Goal: Task Accomplishment & Management: Use online tool/utility

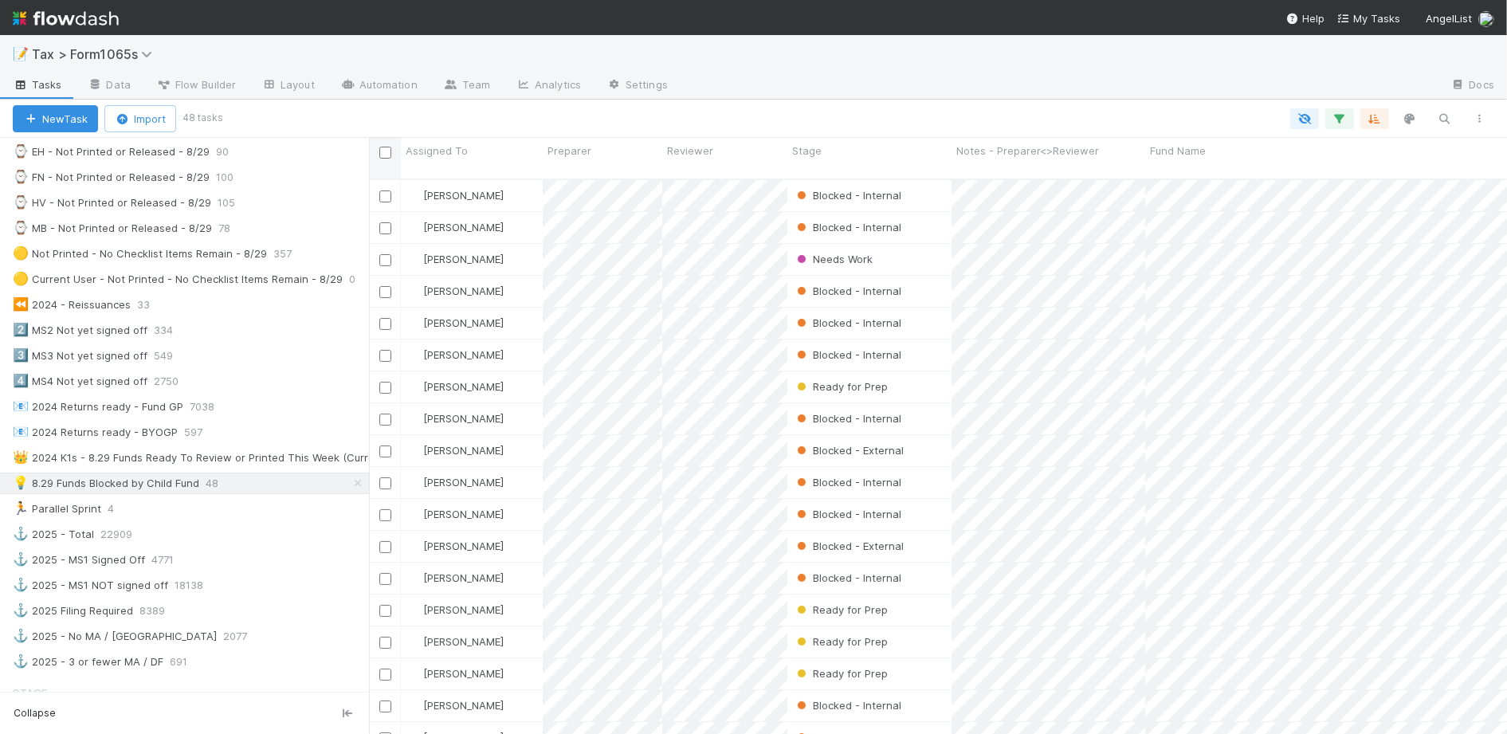
click at [380, 155] on input "checkbox" at bounding box center [385, 153] width 12 height 12
checkbox input "true"
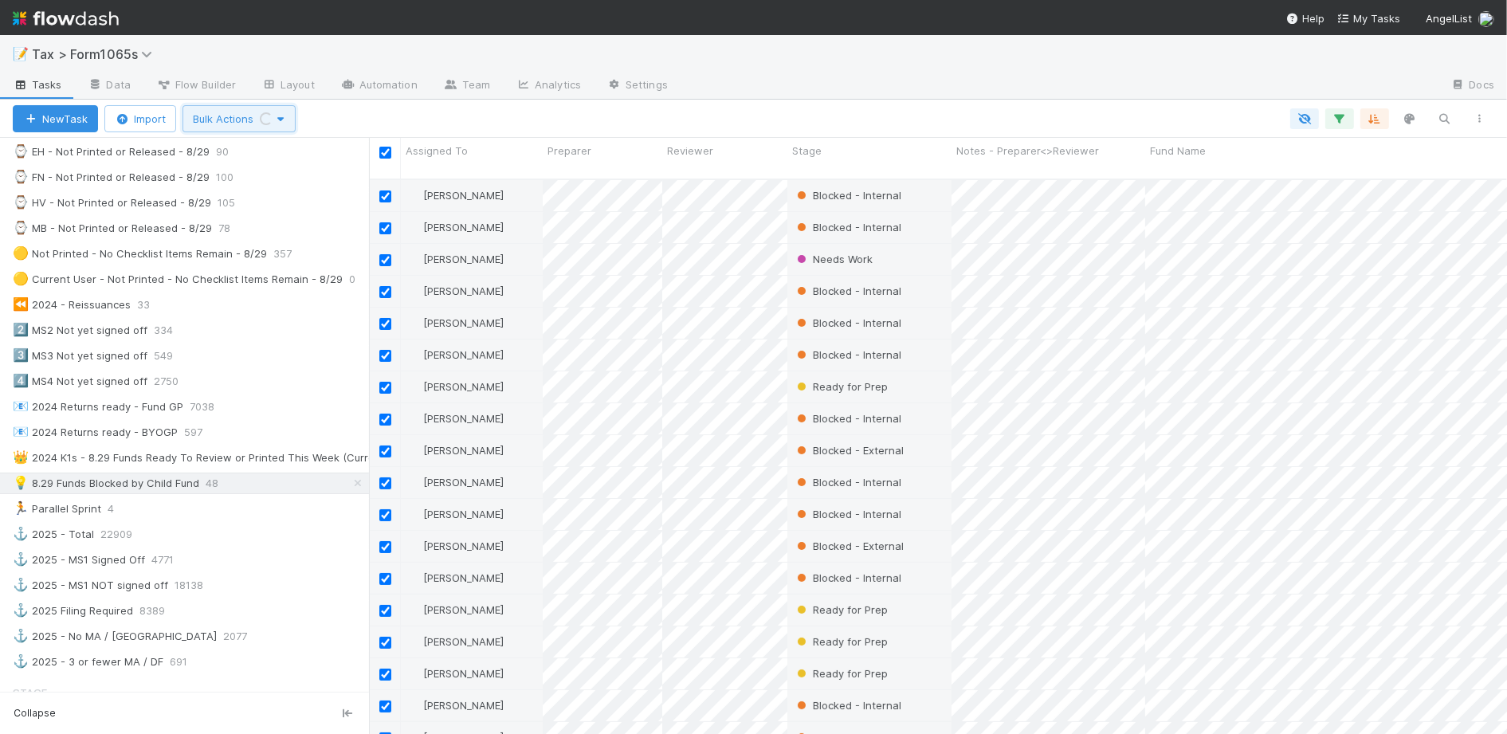
click at [226, 126] on button "Bulk Actions Loading..." at bounding box center [238, 118] width 113 height 27
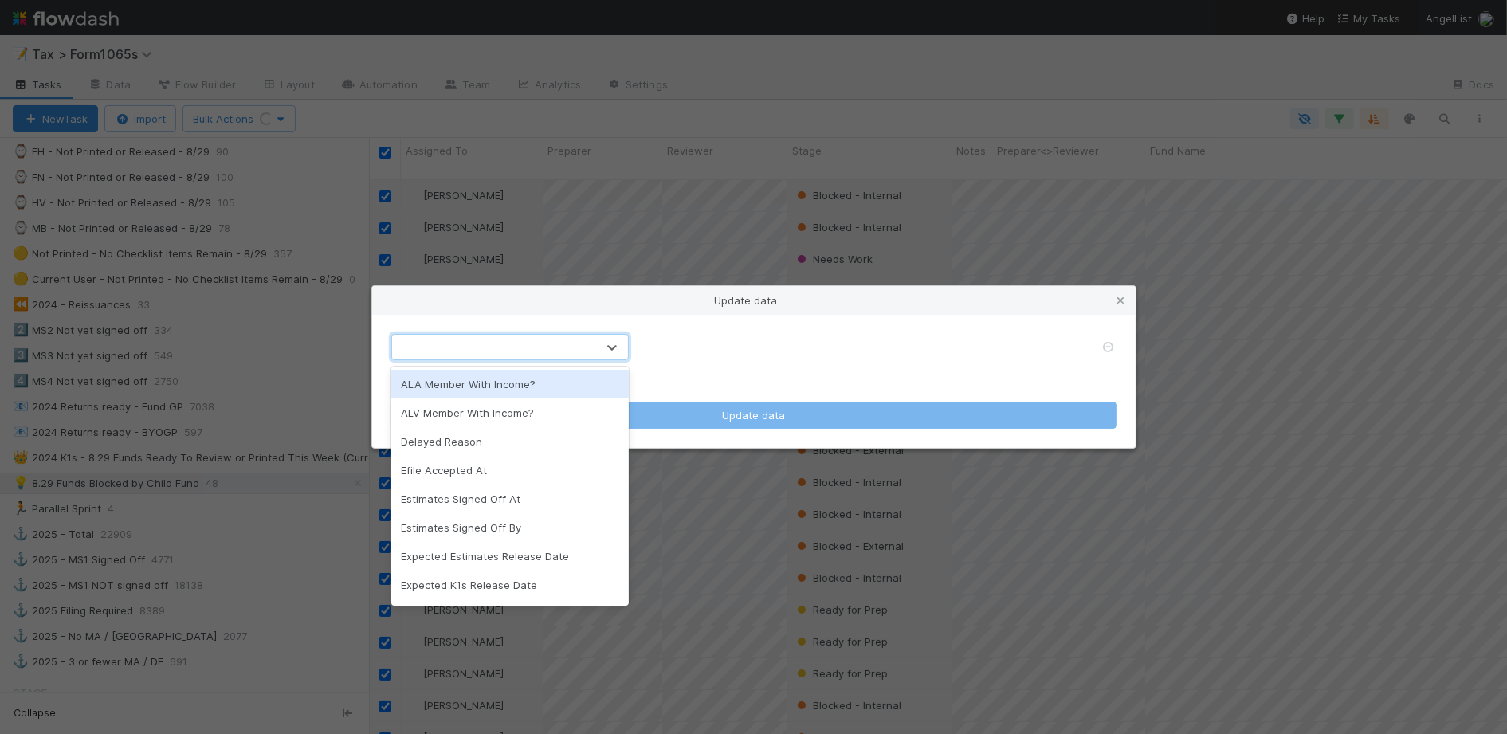
click at [591, 348] on div at bounding box center [494, 348] width 204 height 26
type input "rev"
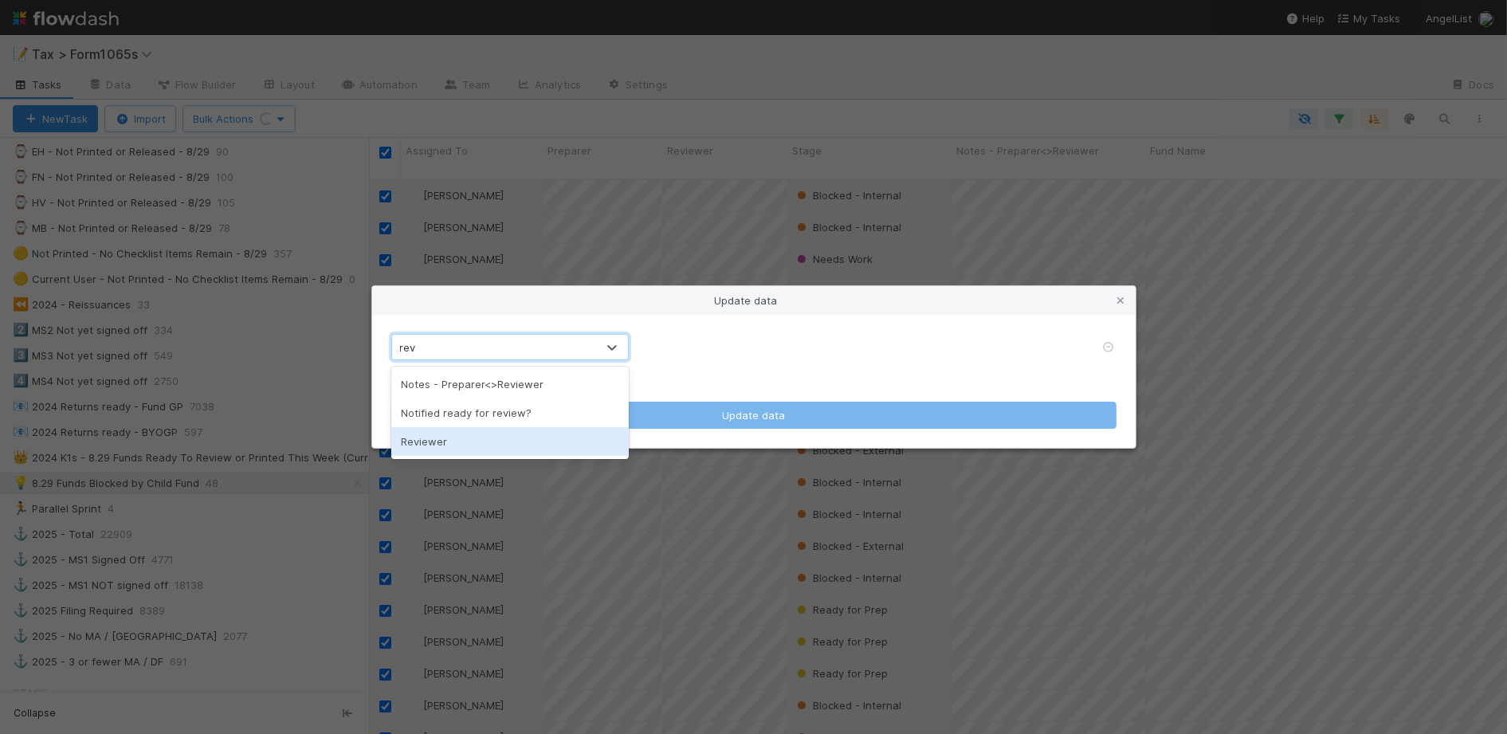
click at [556, 436] on div "Reviewer" at bounding box center [509, 441] width 237 height 29
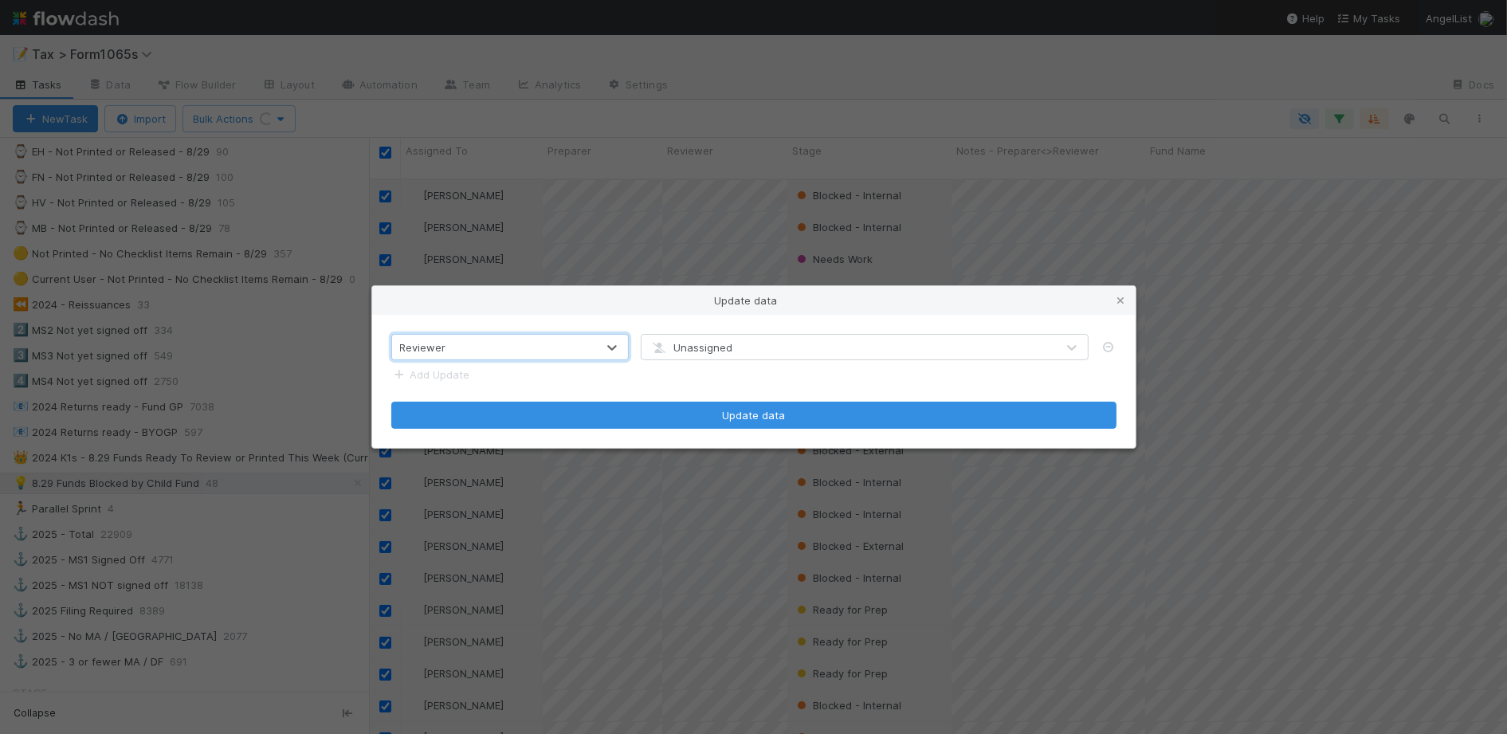
click at [720, 348] on span "Unassigned" at bounding box center [690, 347] width 83 height 13
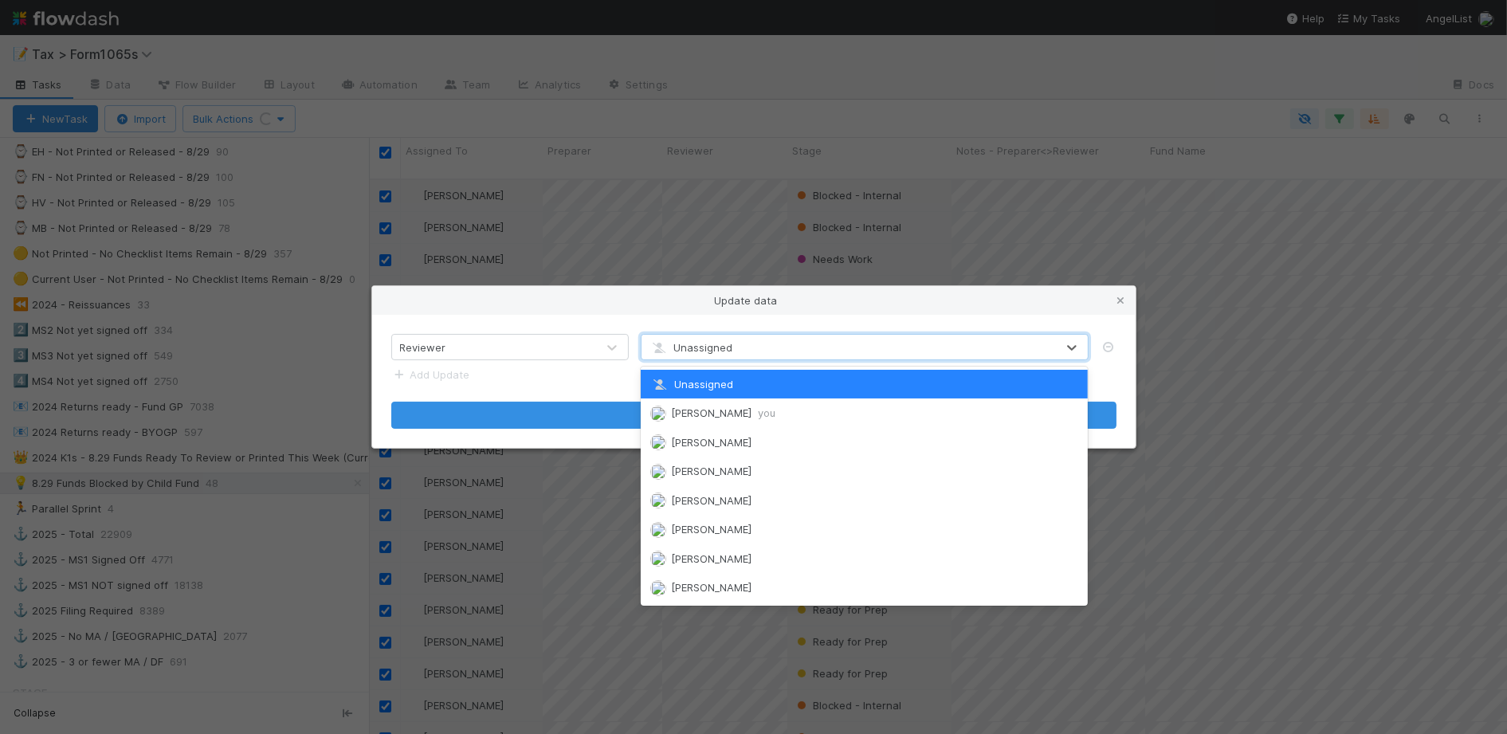
click at [720, 348] on span "Unassigned" at bounding box center [690, 347] width 83 height 13
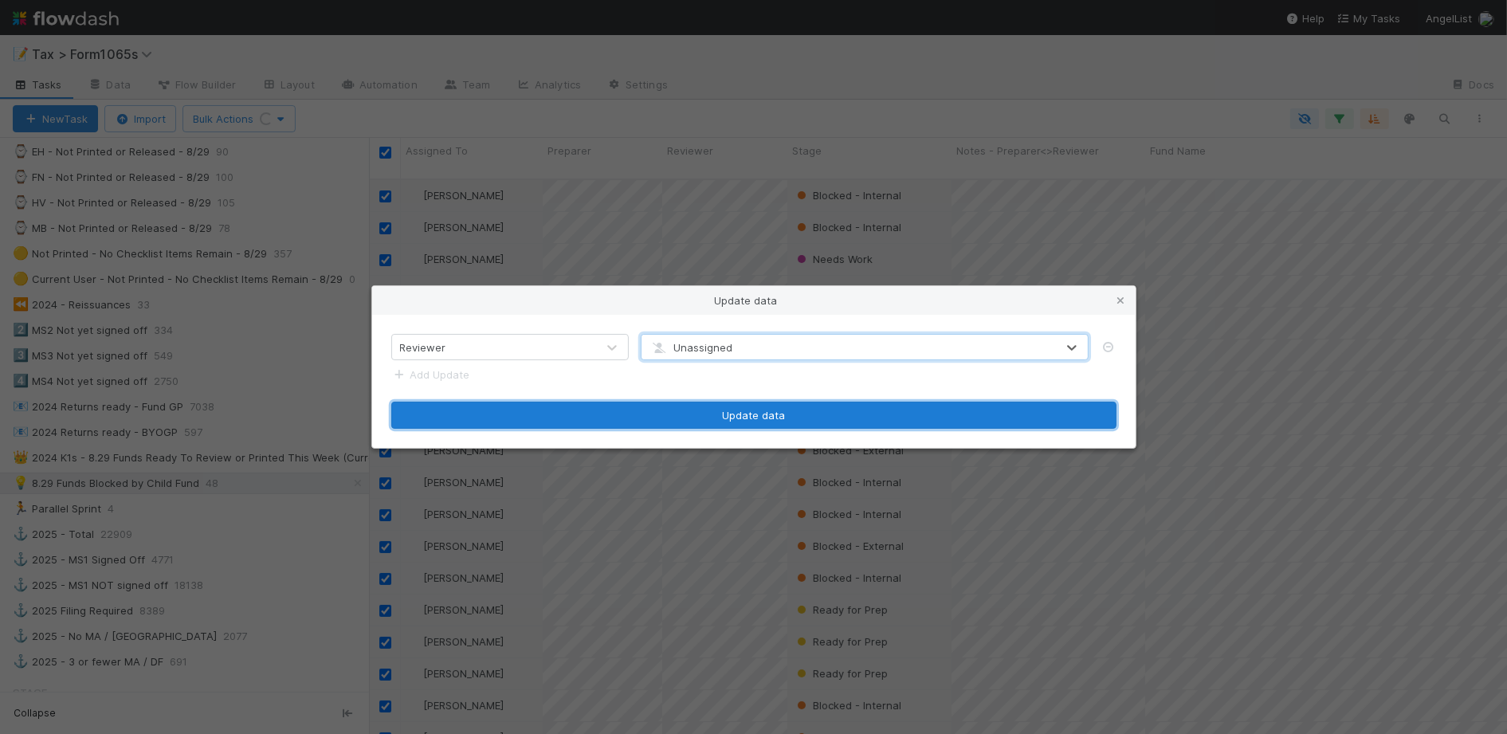
click at [670, 415] on button "Update data" at bounding box center [753, 415] width 725 height 27
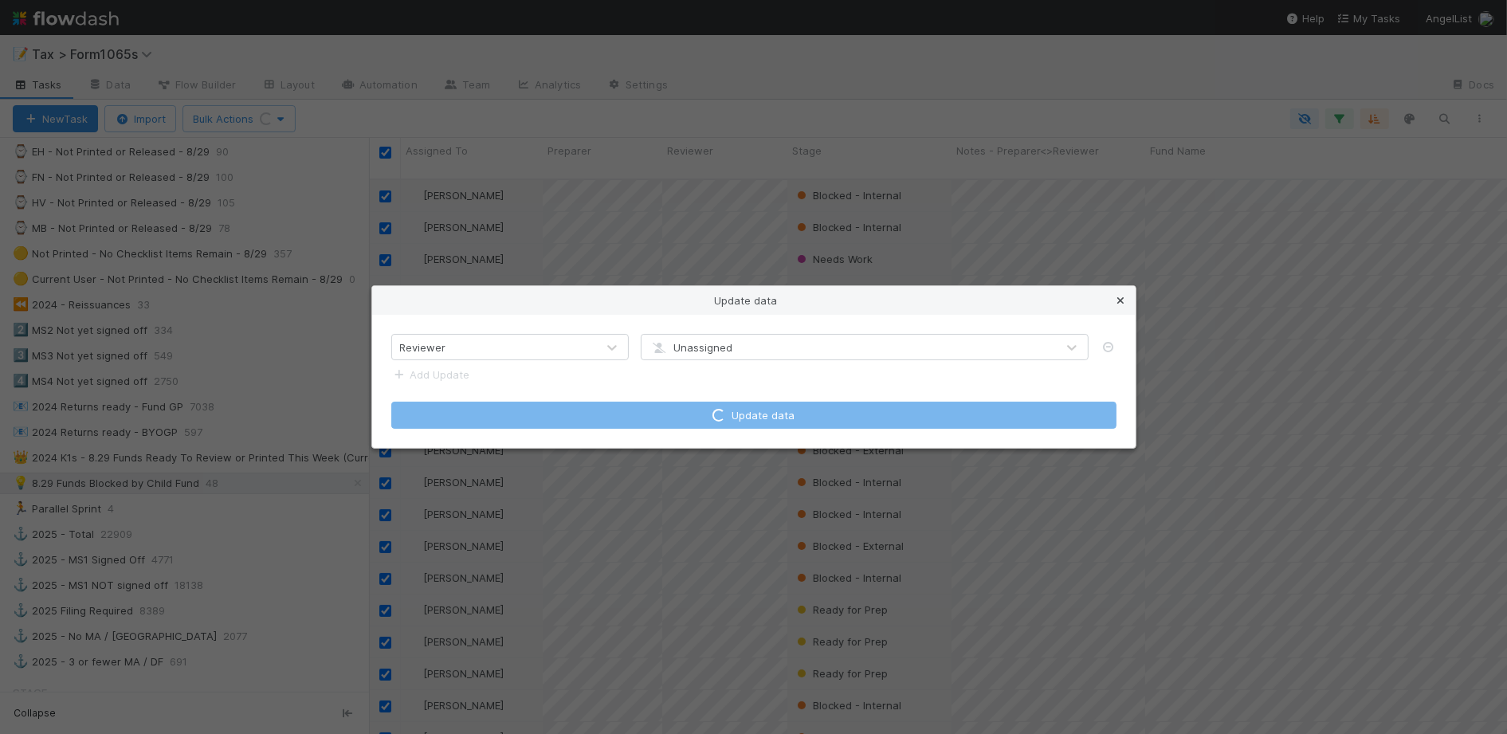
click at [1121, 300] on icon at bounding box center [1121, 301] width 16 height 10
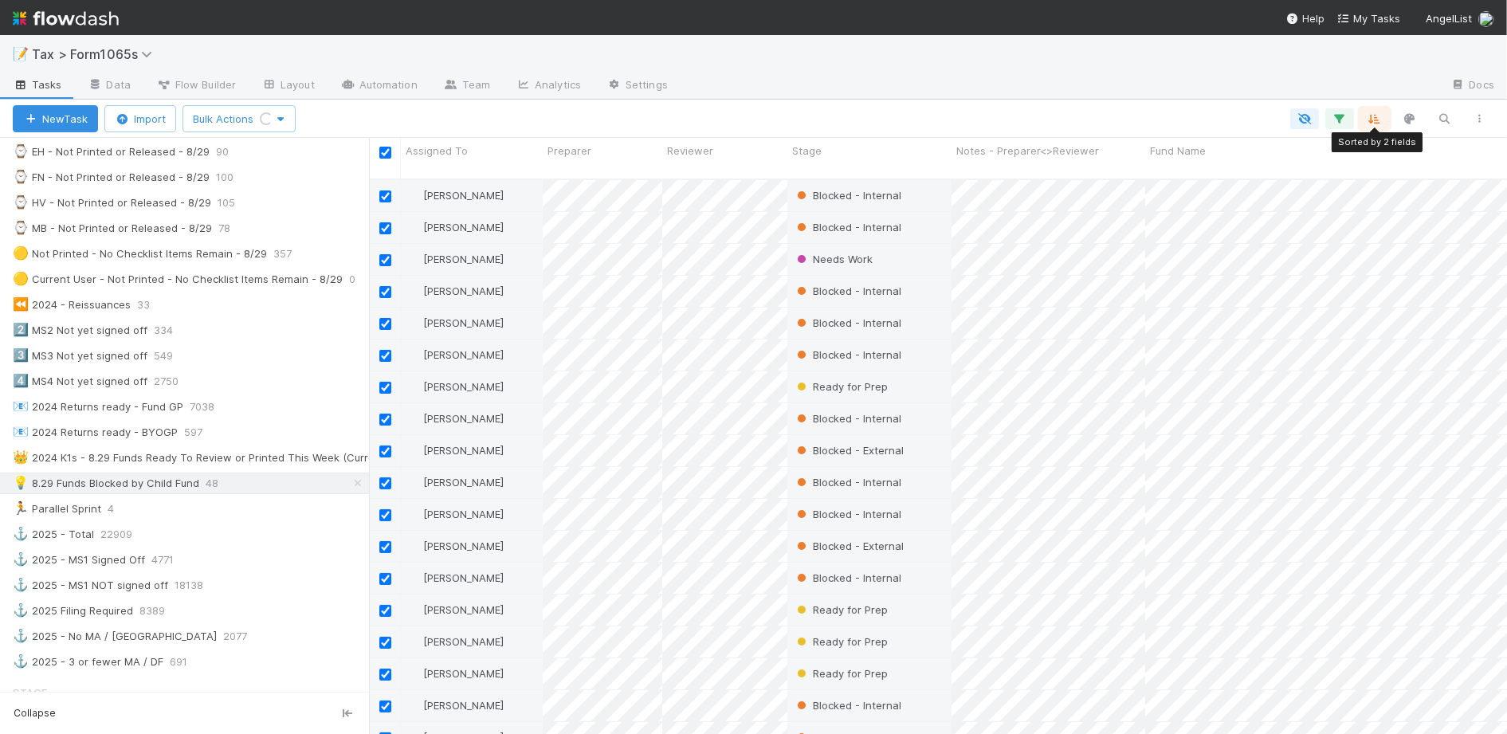
click at [1372, 116] on icon "button" at bounding box center [1375, 119] width 16 height 14
click at [1361, 176] on icon at bounding box center [1365, 181] width 16 height 10
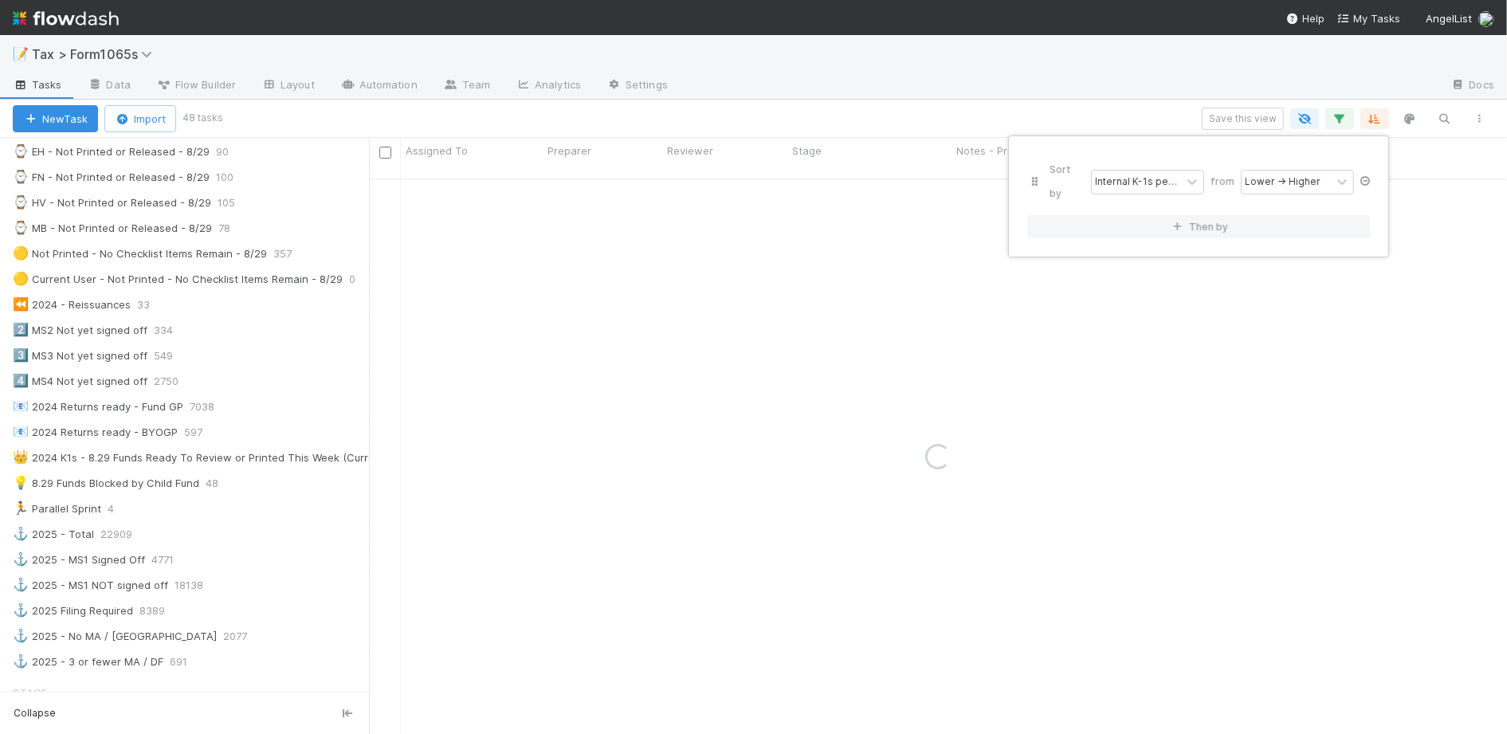
click at [1363, 176] on icon at bounding box center [1365, 181] width 16 height 10
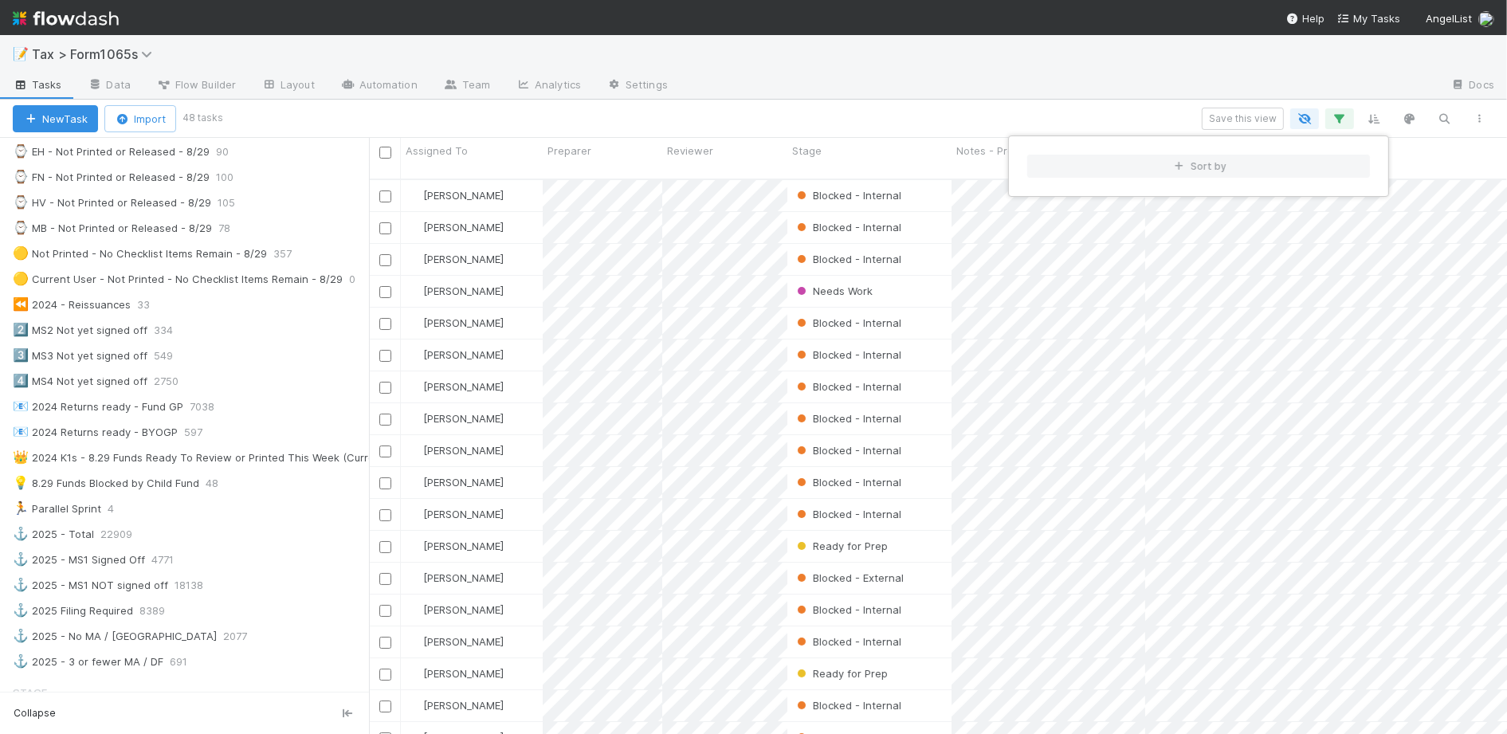
scroll to position [552, 1122]
click at [1064, 80] on div "Sort by" at bounding box center [753, 367] width 1507 height 734
click at [1054, 77] on div "Sort by" at bounding box center [753, 367] width 1507 height 734
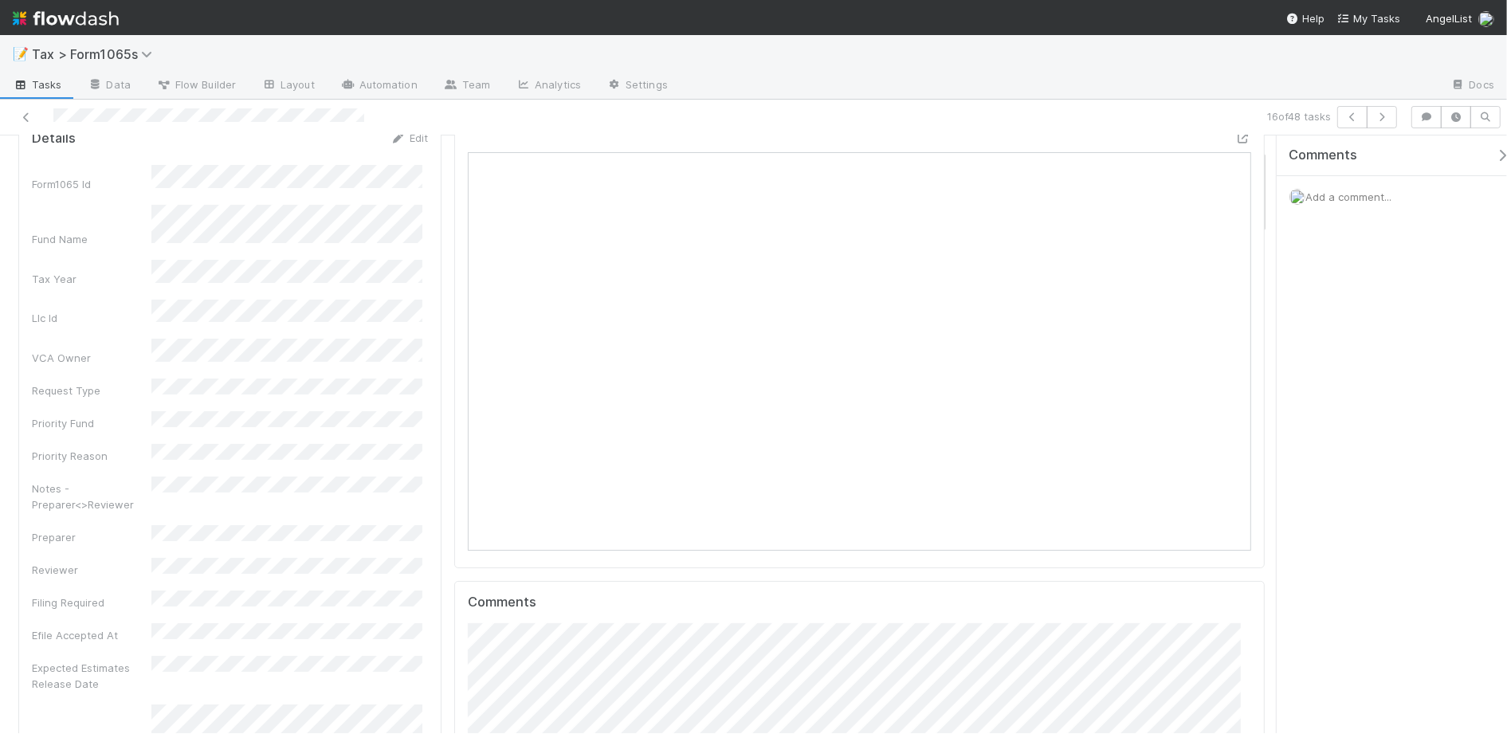
scroll to position [100, 0]
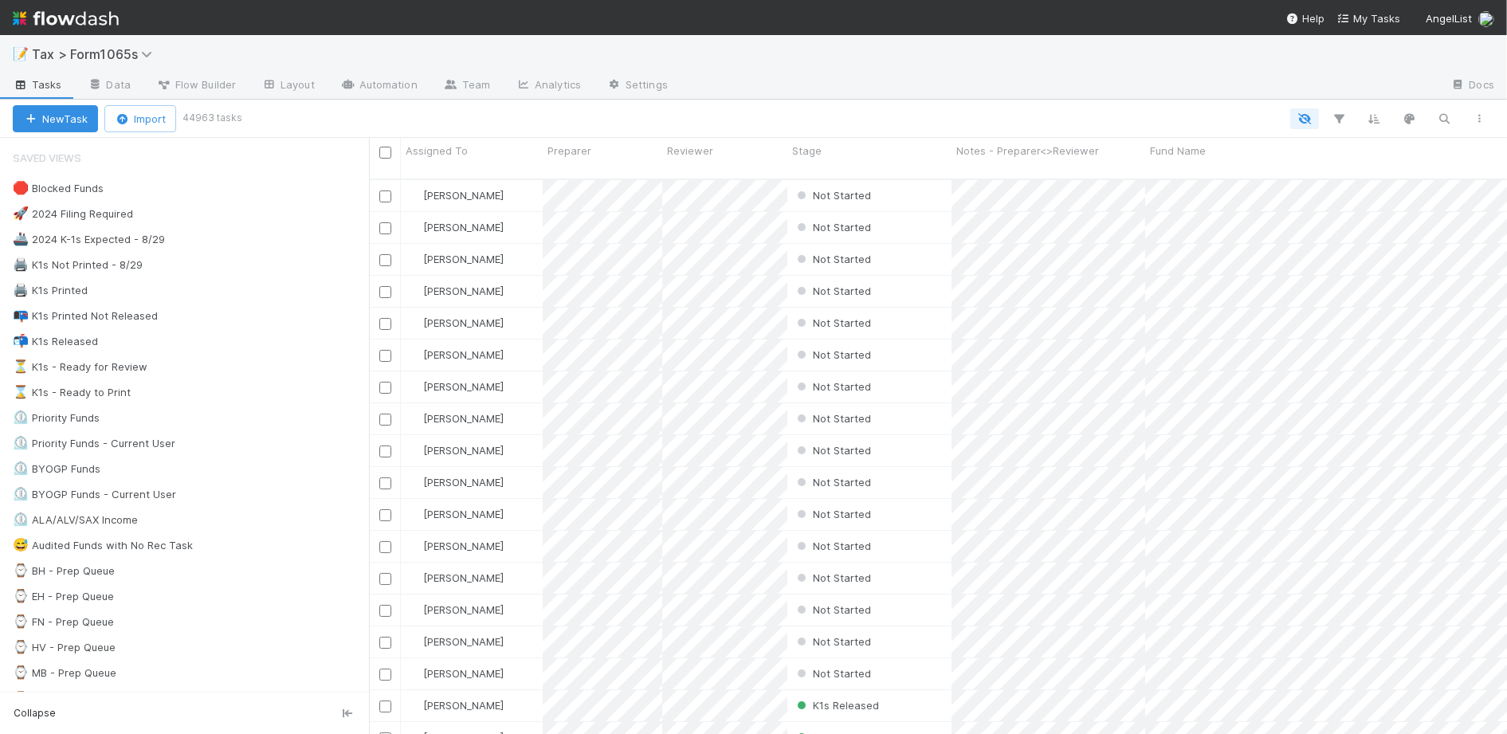
scroll to position [552, 1122]
